Goal: Obtain resource: Obtain resource

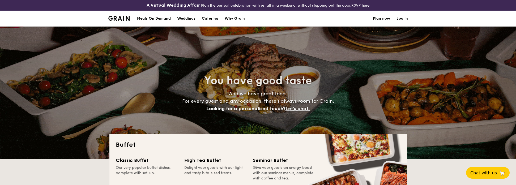
select select
click at [207, 18] on h1 "Catering" at bounding box center [210, 19] width 16 height 16
click at [214, 20] on h1 "Catering" at bounding box center [210, 19] width 16 height 16
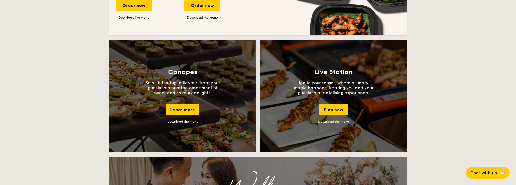
scroll to position [478, 0]
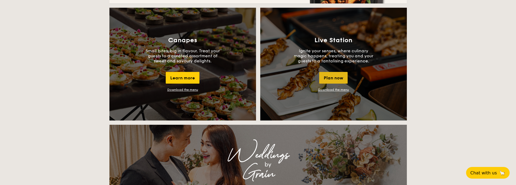
click at [337, 76] on div "Plan now" at bounding box center [334, 78] width 28 height 12
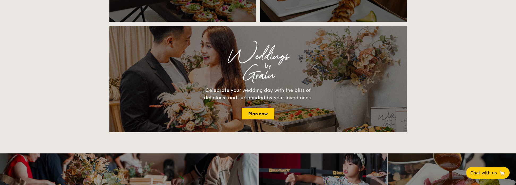
scroll to position [471, 0]
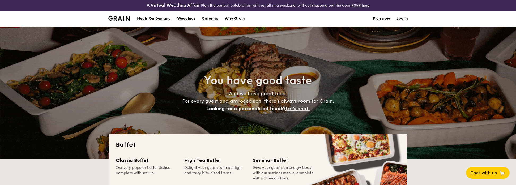
select select
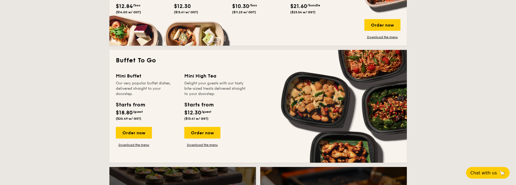
scroll to position [452, 0]
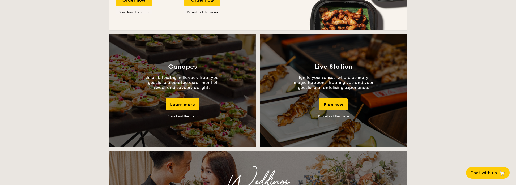
click at [330, 116] on link "Download the menu" at bounding box center [333, 117] width 31 height 4
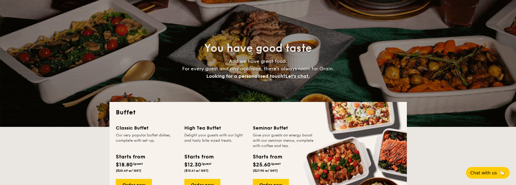
scroll to position [0, 0]
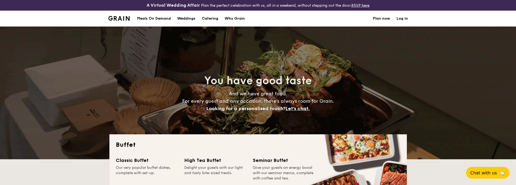
click at [211, 17] on h1 "Catering" at bounding box center [210, 19] width 16 height 16
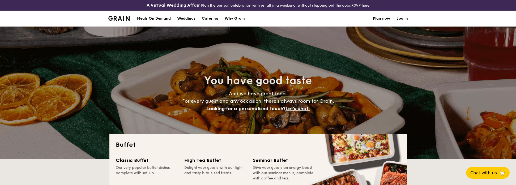
click at [211, 17] on h1 "Catering" at bounding box center [210, 19] width 16 height 16
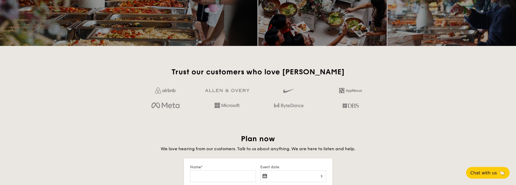
scroll to position [824, 0]
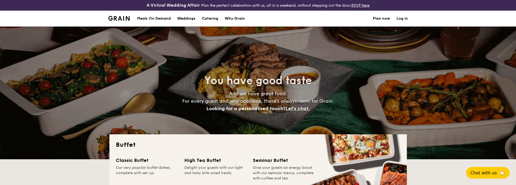
select select
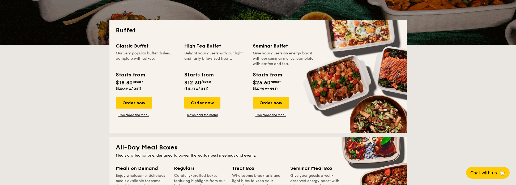
scroll to position [80, 0]
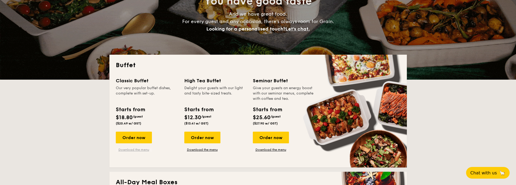
click at [138, 149] on link "Download the menu" at bounding box center [134, 150] width 36 height 4
